Goal: Find specific page/section: Find specific page/section

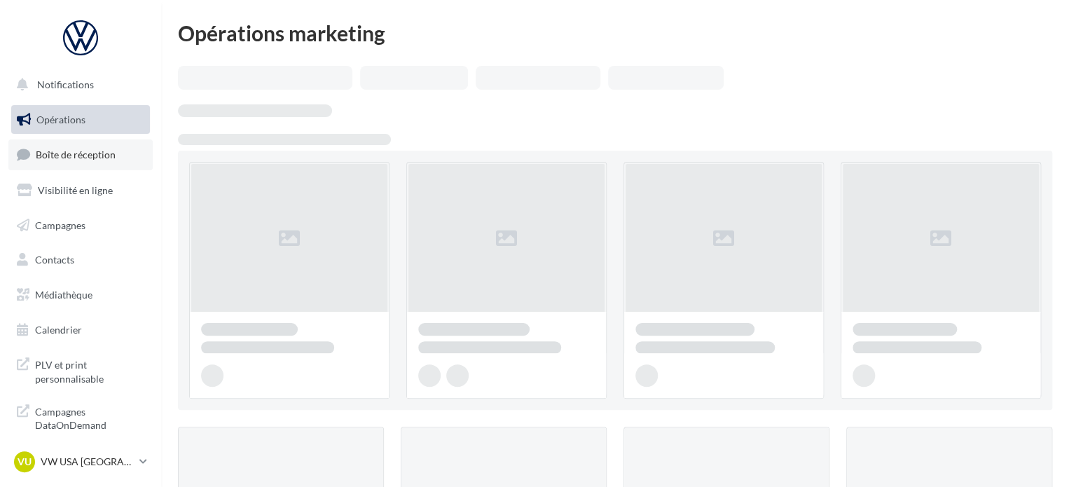
click at [95, 152] on span "Boîte de réception" at bounding box center [76, 154] width 80 height 12
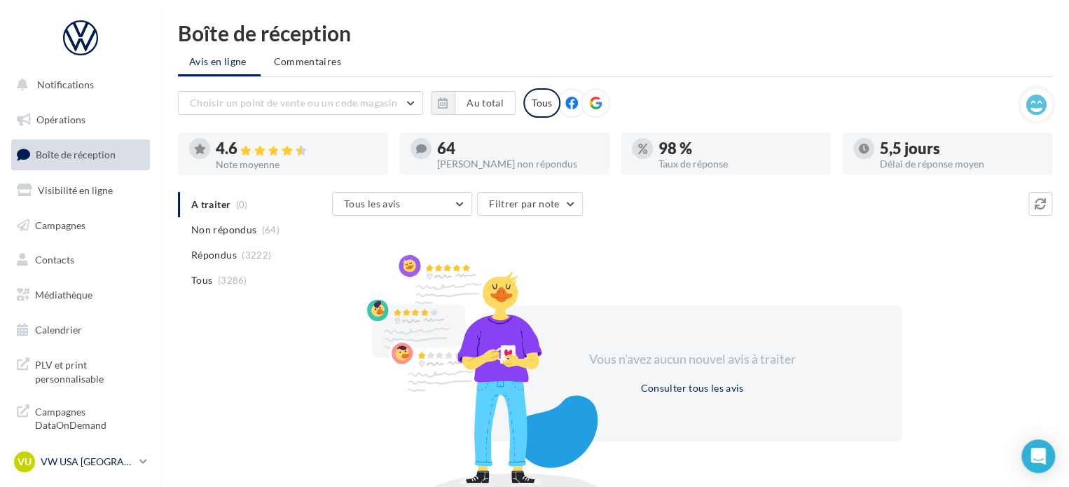
click at [98, 465] on p "VW USA [GEOGRAPHIC_DATA]" at bounding box center [87, 461] width 93 height 14
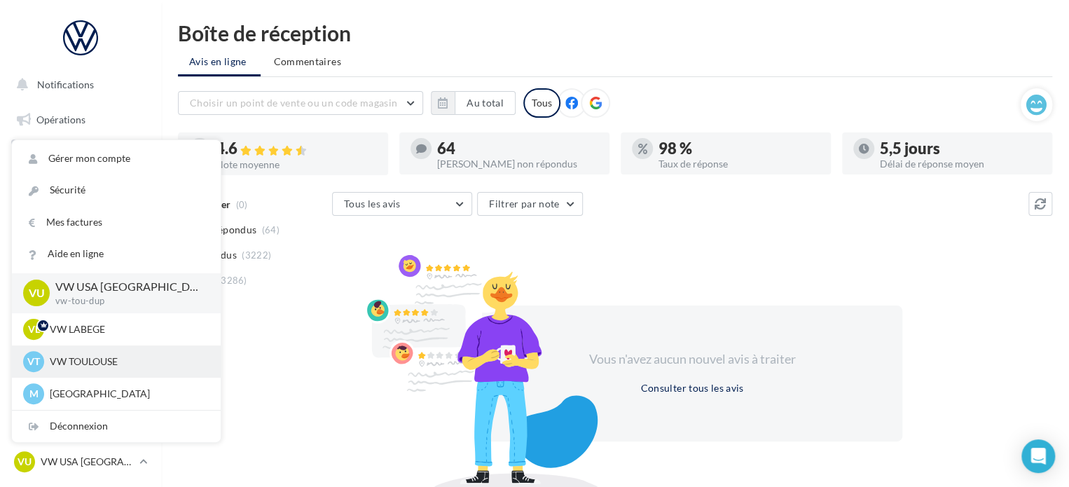
click at [109, 363] on p "VW TOULOUSE" at bounding box center [127, 361] width 154 height 14
